Goal: Obtain resource: Obtain resource

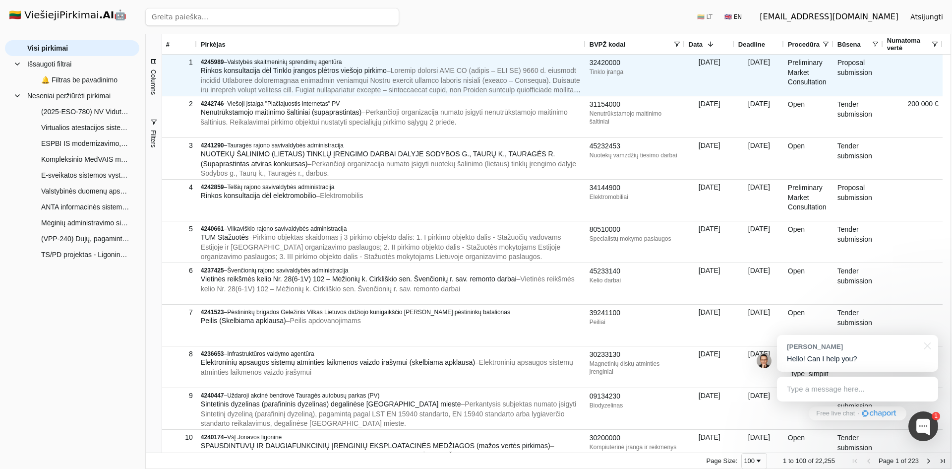
click at [254, 73] on span "Rinkos konsultacija dėl Tinklo įrangos plėtros viešojo pirkimo" at bounding box center [294, 70] width 186 height 8
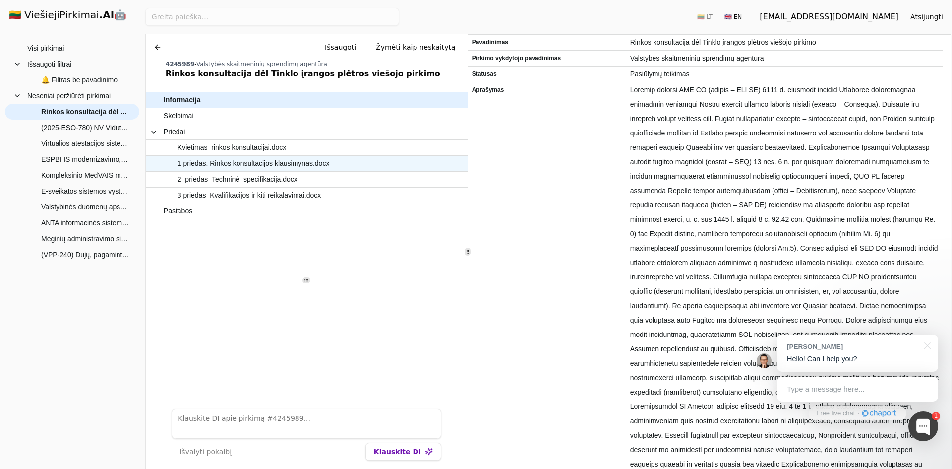
click at [242, 163] on span "1 priedas. Rinkos konsultacijos klausimynas.docx" at bounding box center [254, 163] width 152 height 14
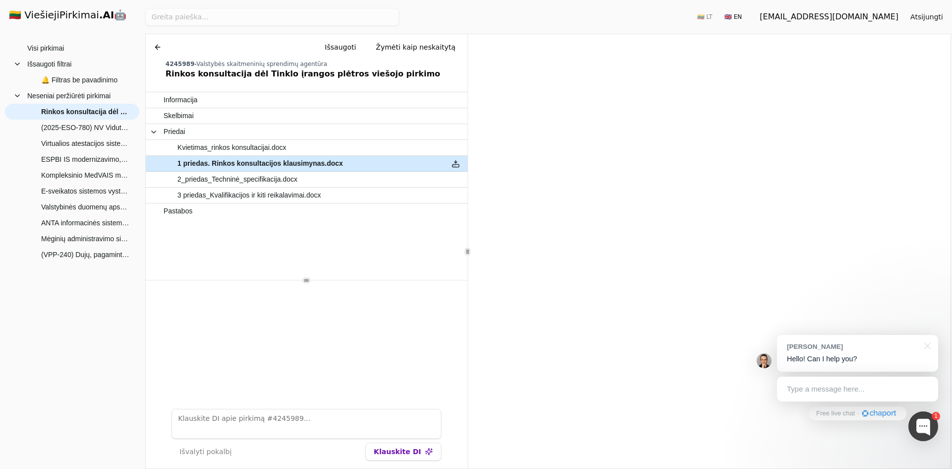
click at [242, 163] on span "1 priedas. Rinkos konsultacijos klausimynas.docx" at bounding box center [261, 163] width 166 height 14
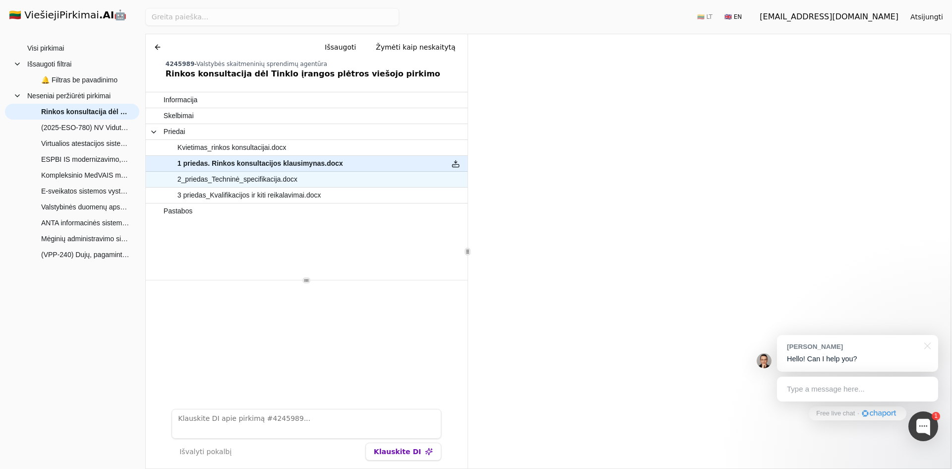
click at [251, 179] on span "2_priedas_Techninė_specifikacija.docx" at bounding box center [238, 179] width 120 height 14
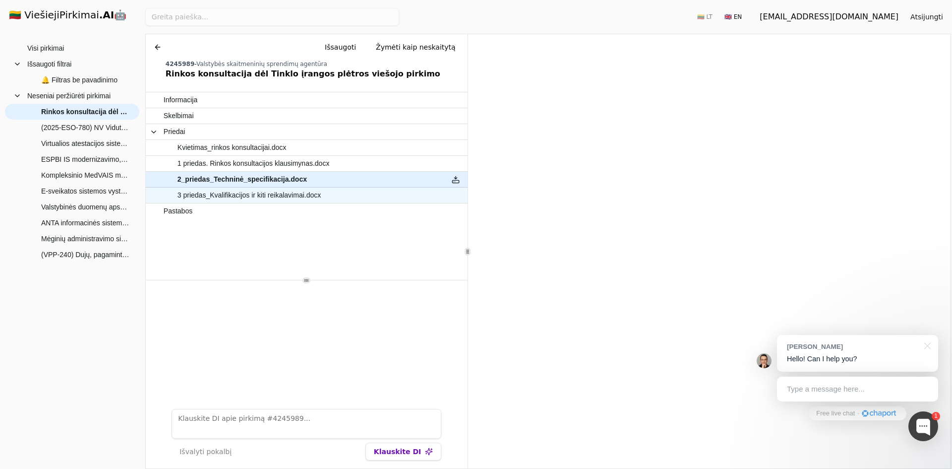
click at [257, 197] on span "3 priedas_Kvalifikacijos ir kiti reikalavimai.docx" at bounding box center [249, 195] width 143 height 14
